Goal: Find specific page/section: Find specific page/section

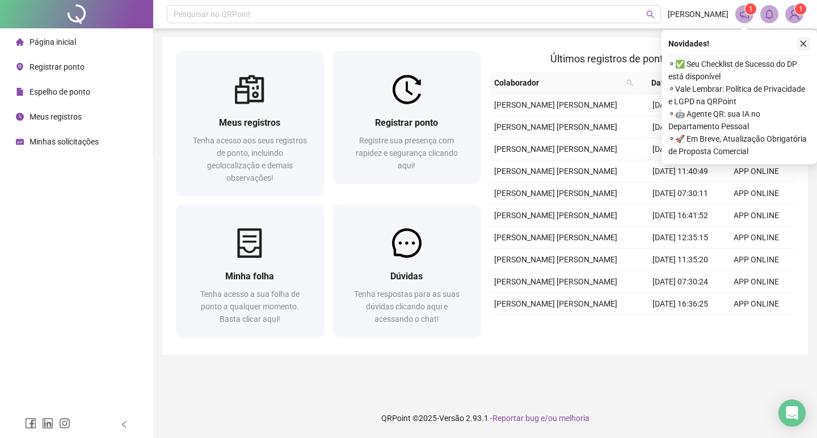
click at [803, 41] on icon "close" at bounding box center [803, 44] width 8 height 8
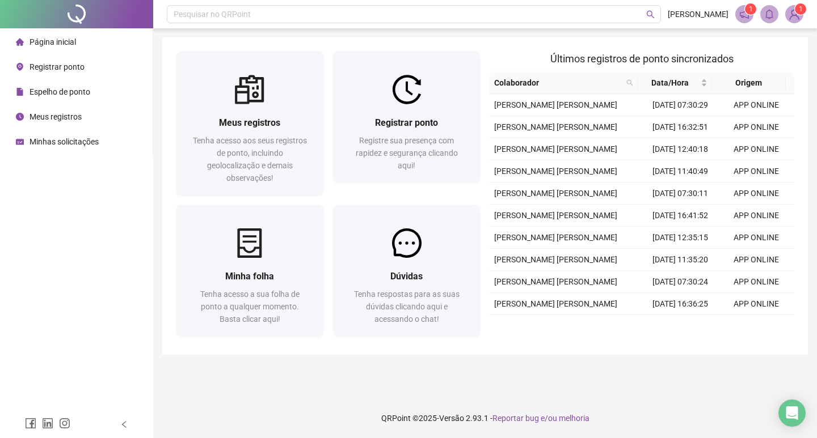
click at [50, 89] on span "Espelho de ponto" at bounding box center [59, 91] width 61 height 9
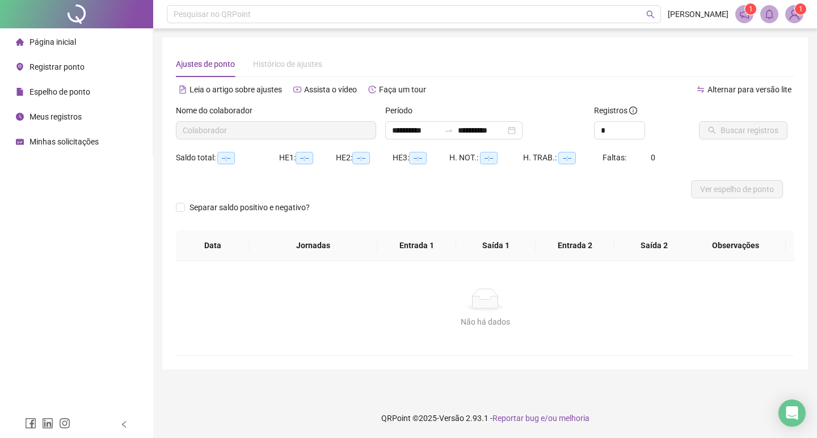
type input "**********"
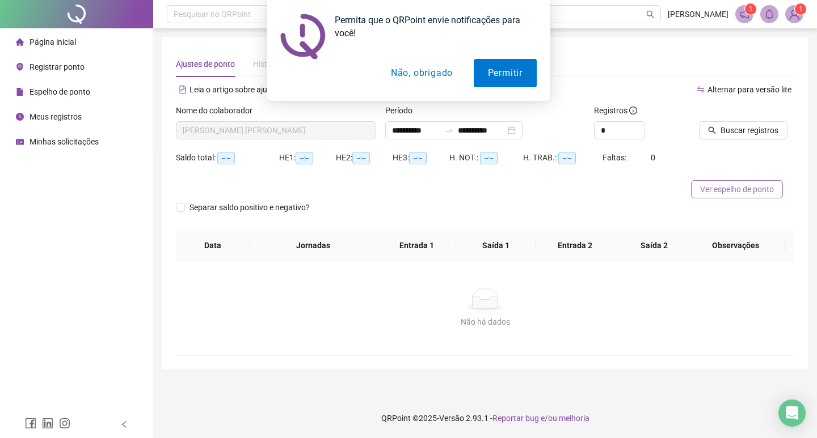
click at [710, 190] on span "Ver espelho de ponto" at bounding box center [737, 189] width 74 height 12
click at [420, 73] on button "Não, obrigado" at bounding box center [422, 73] width 90 height 28
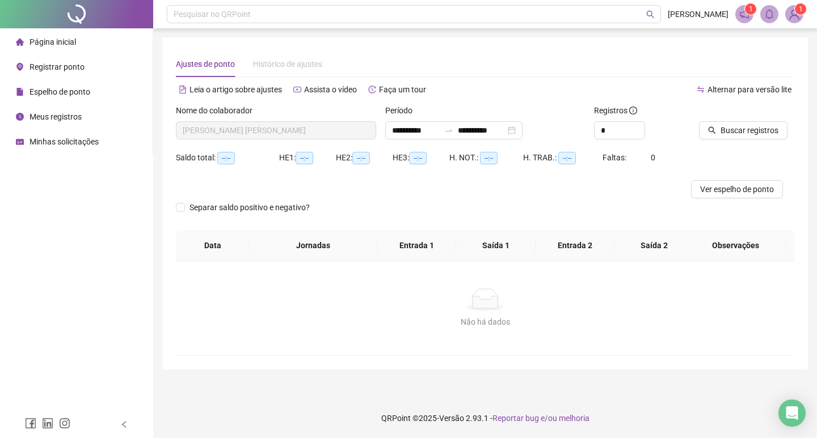
click at [797, 22] on img at bounding box center [794, 14] width 17 height 17
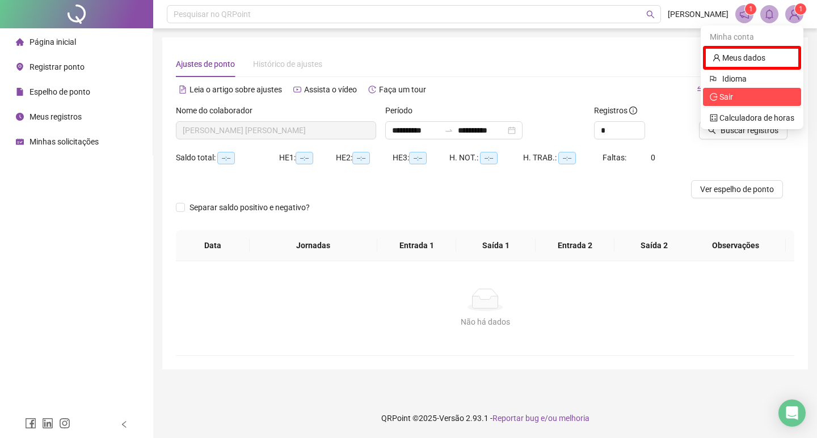
click at [725, 98] on span "Sair" at bounding box center [726, 96] width 14 height 9
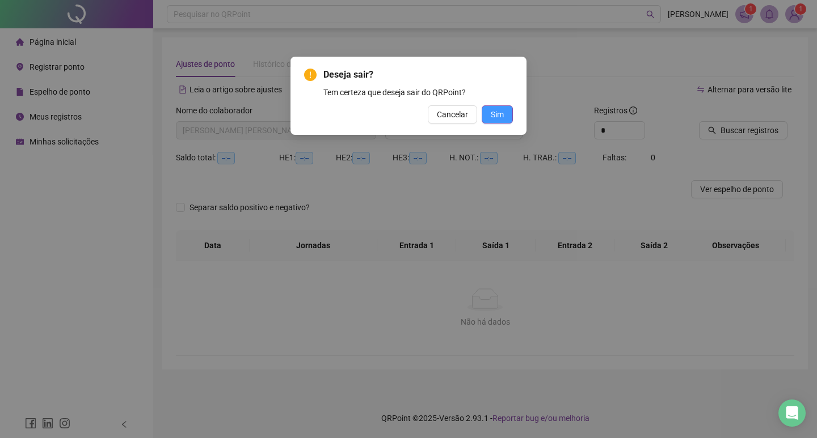
click at [495, 114] on span "Sim" at bounding box center [497, 114] width 13 height 12
